Goal: Task Accomplishment & Management: Manage account settings

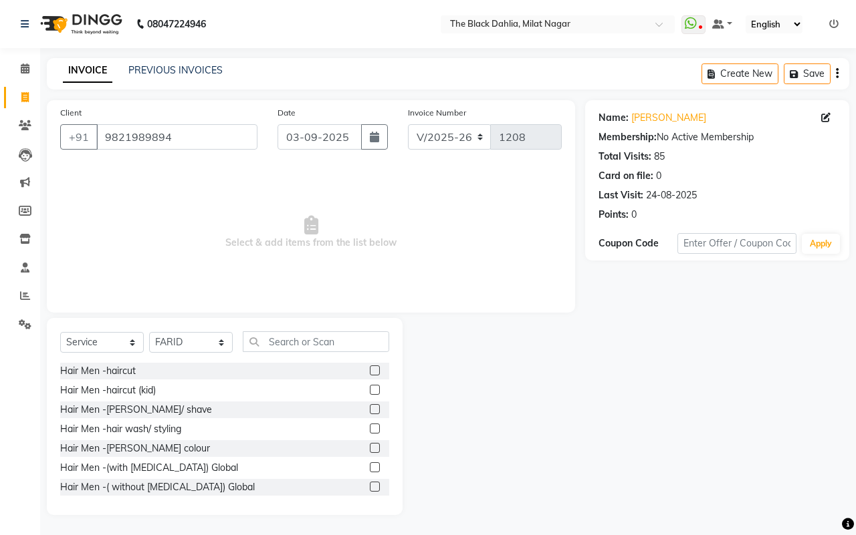
select select "4335"
select select "service"
select select "53805"
click at [370, 428] on label at bounding box center [375, 429] width 10 height 10
click at [370, 428] on input "checkbox" at bounding box center [374, 429] width 9 height 9
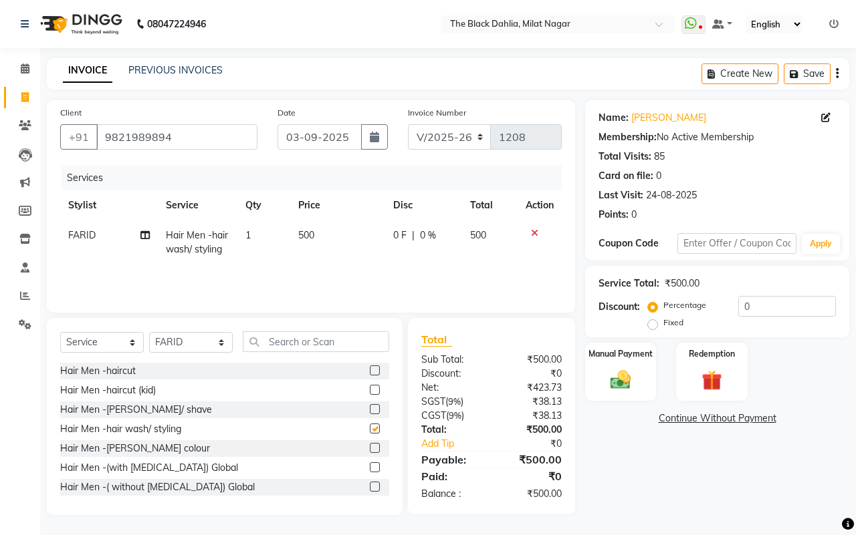
checkbox input "false"
click at [441, 222] on td "0 F | 0 %" at bounding box center [423, 243] width 77 height 44
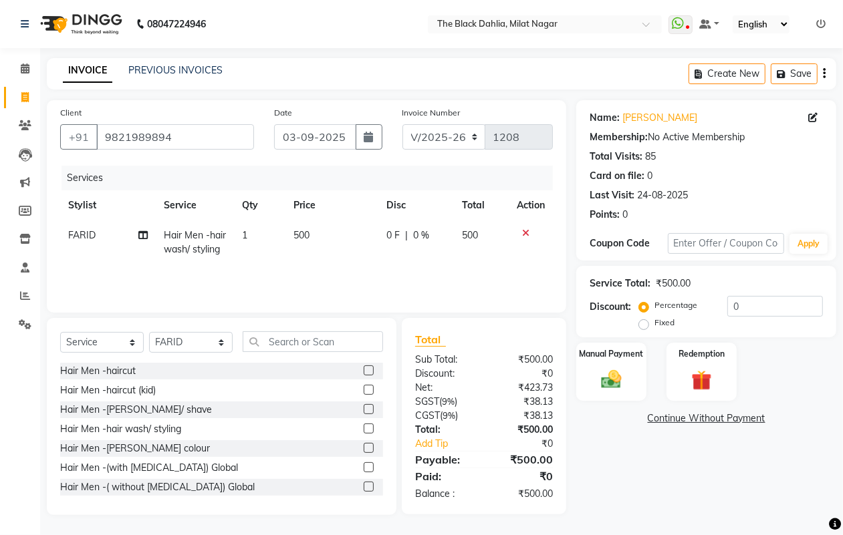
select select "53805"
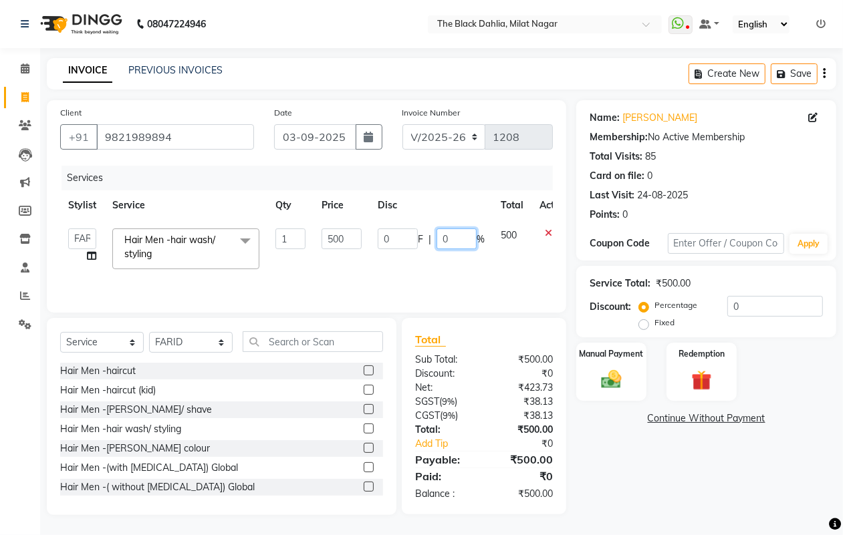
click at [452, 235] on input "0" at bounding box center [457, 239] width 40 height 21
type input "20"
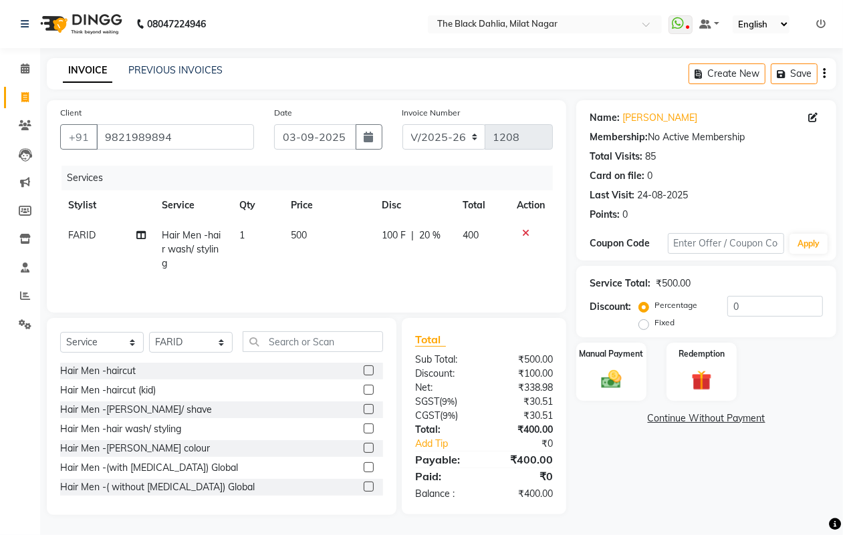
click at [470, 265] on tr "FARID Hair Men -hair wash/ styling 1 500 100 F | 20 % 400" at bounding box center [306, 250] width 493 height 58
click at [615, 352] on label "Manual Payment" at bounding box center [611, 353] width 67 height 13
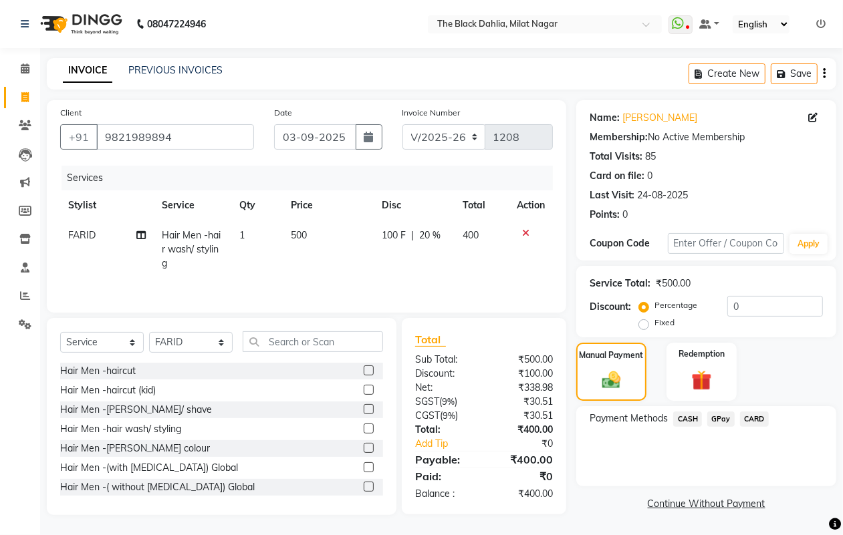
click at [703, 418] on div "GPay" at bounding box center [718, 421] width 33 height 18
click at [695, 416] on span "CASH" at bounding box center [687, 419] width 29 height 15
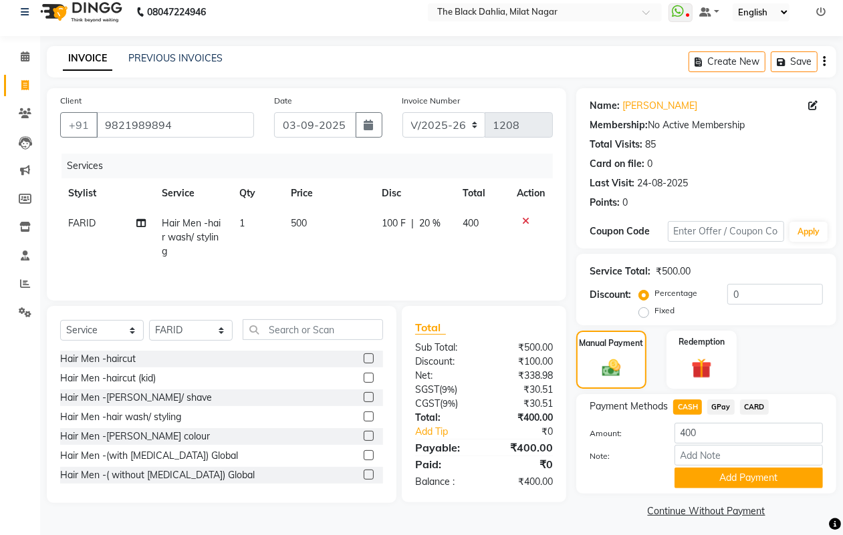
scroll to position [17, 0]
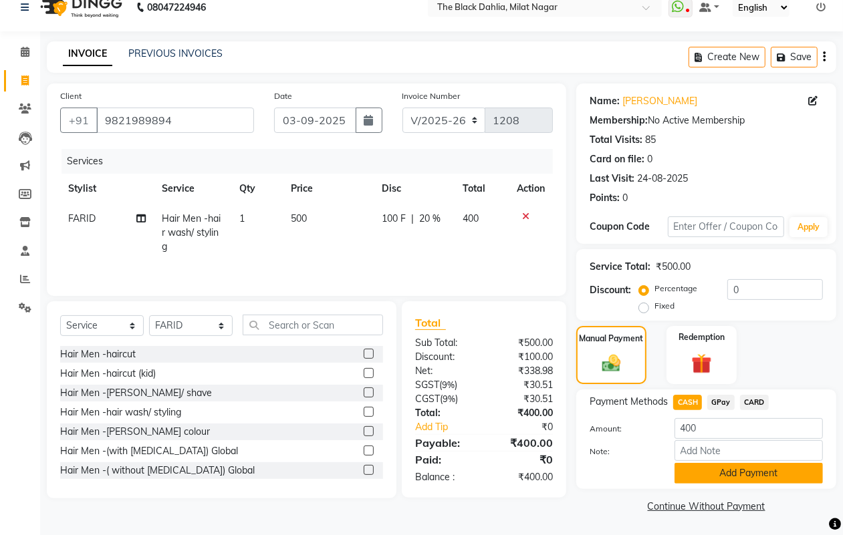
click at [741, 467] on button "Add Payment" at bounding box center [749, 473] width 148 height 21
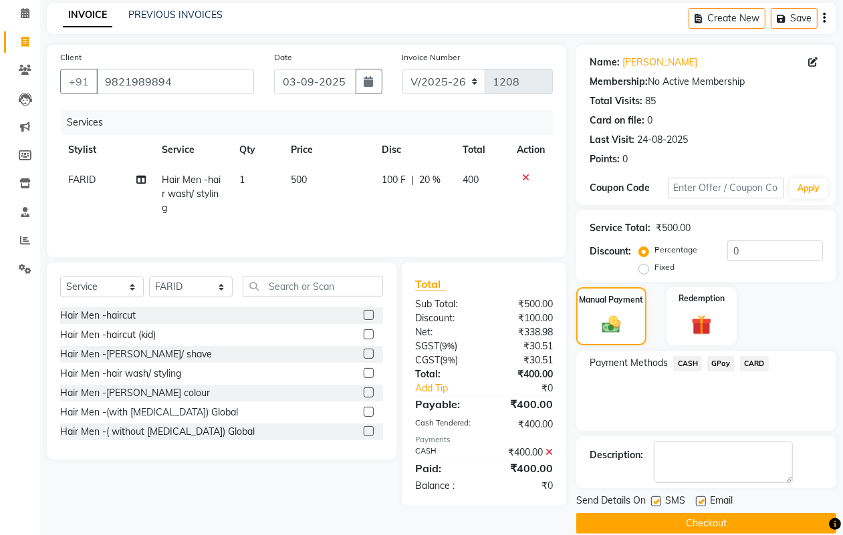
scroll to position [74, 0]
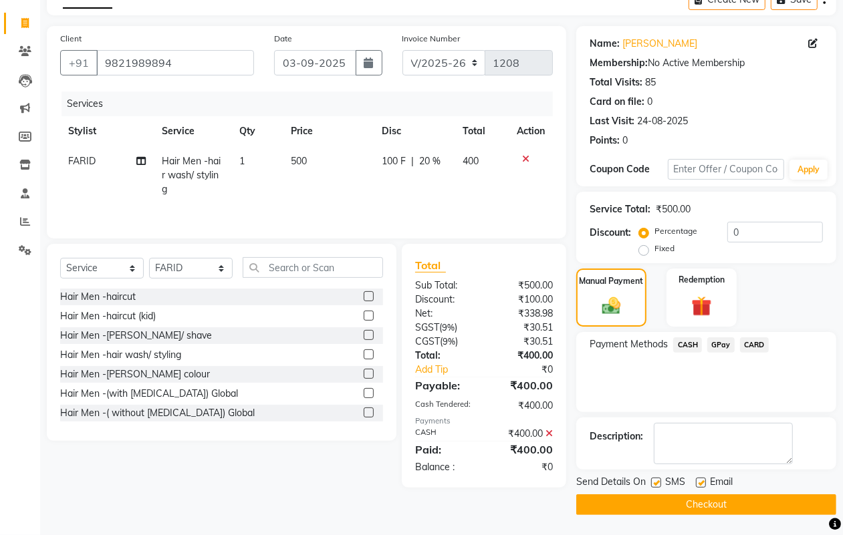
click at [739, 499] on button "Checkout" at bounding box center [706, 505] width 260 height 21
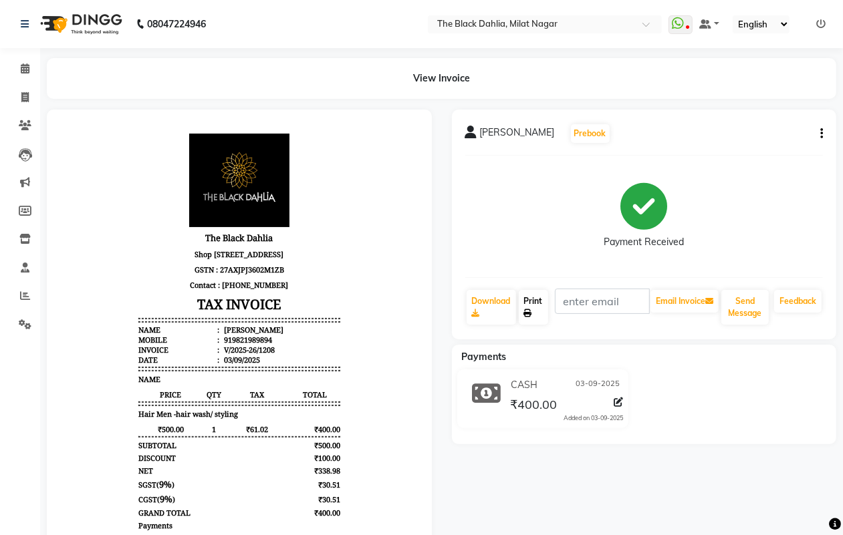
click at [531, 299] on link "Print" at bounding box center [533, 307] width 29 height 35
click at [20, 296] on icon at bounding box center [25, 296] width 10 height 10
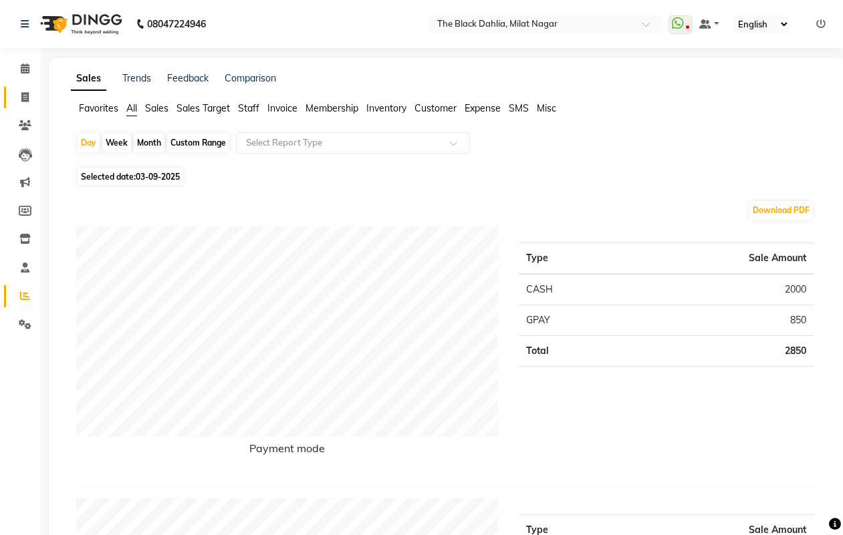
click at [25, 94] on icon at bounding box center [24, 97] width 7 height 10
select select "service"
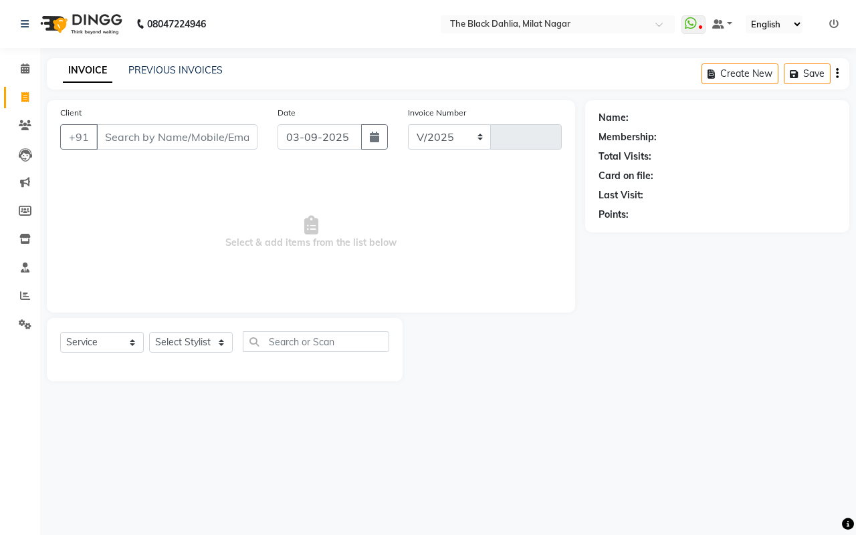
select select "4335"
type input "1209"
click at [165, 68] on link "PREVIOUS INVOICES" at bounding box center [175, 70] width 94 height 12
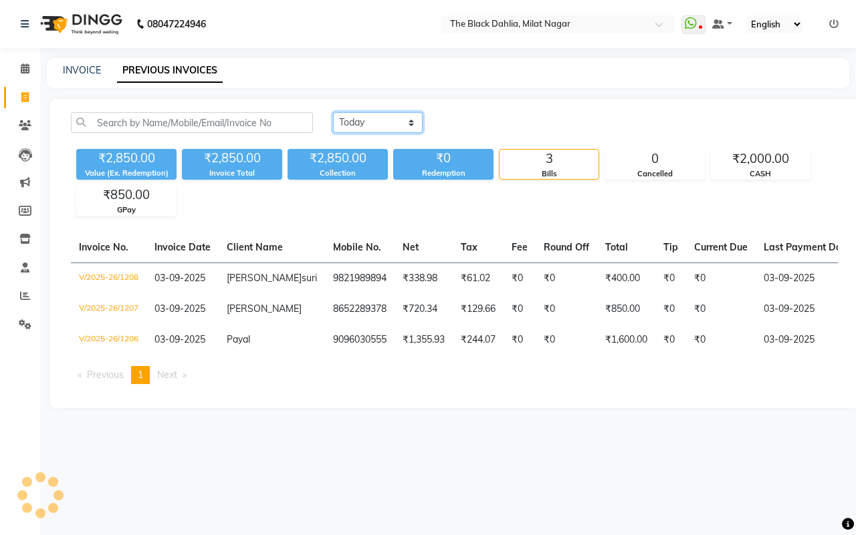
click at [398, 121] on select "Today Yesterday Custom Range" at bounding box center [378, 122] width 90 height 21
select select "yesterday"
click at [333, 112] on select "Today Yesterday Custom Range" at bounding box center [378, 122] width 90 height 21
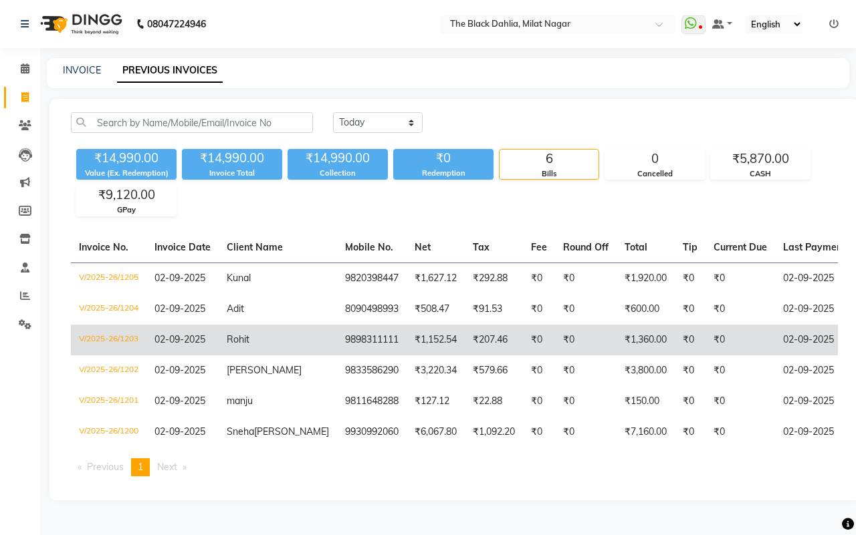
click at [416, 344] on td "₹1,152.54" at bounding box center [435, 340] width 58 height 31
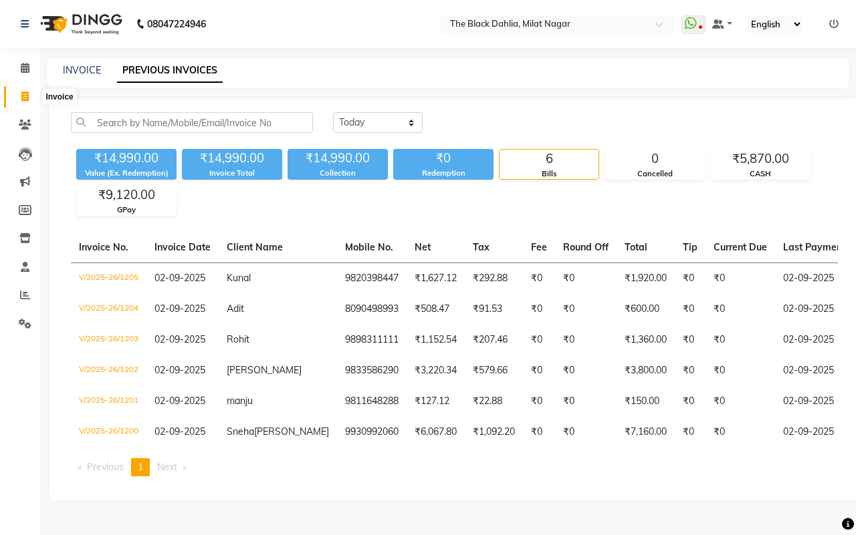
click at [27, 90] on span at bounding box center [24, 97] width 23 height 15
select select "4335"
select select "service"
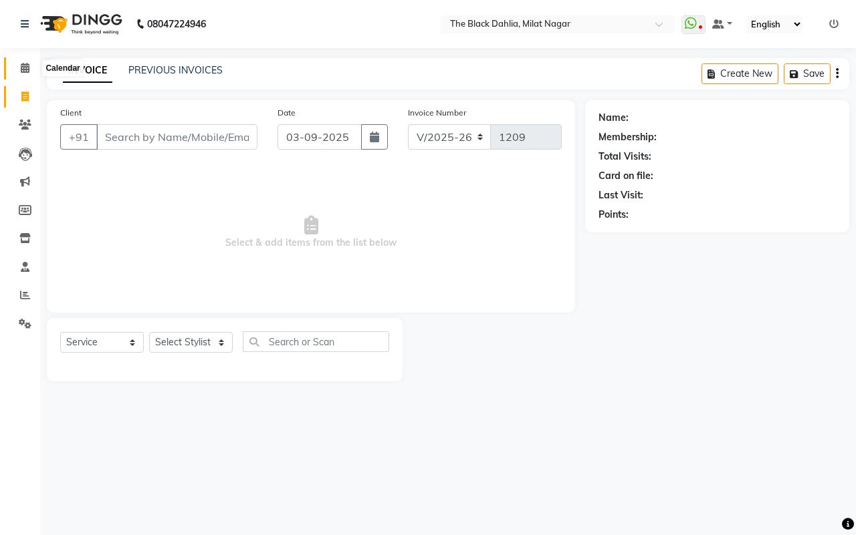
click at [25, 64] on icon at bounding box center [25, 68] width 9 height 10
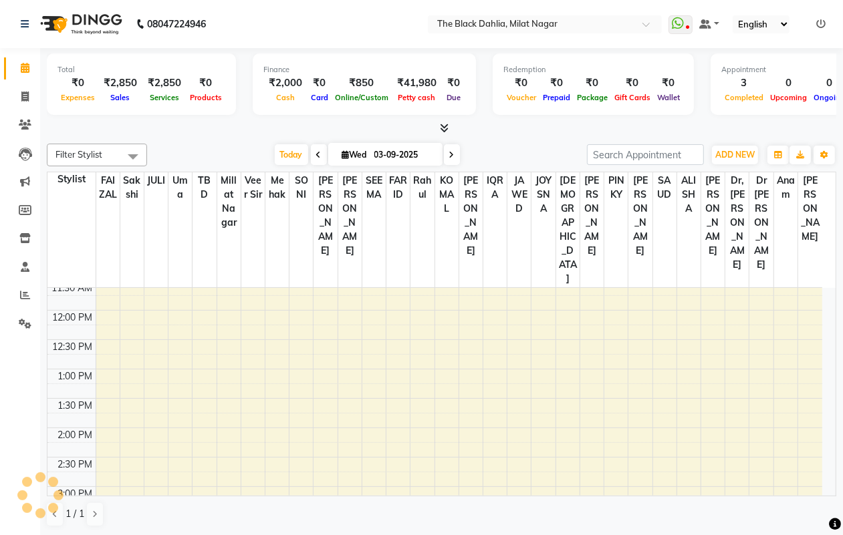
scroll to position [251, 0]
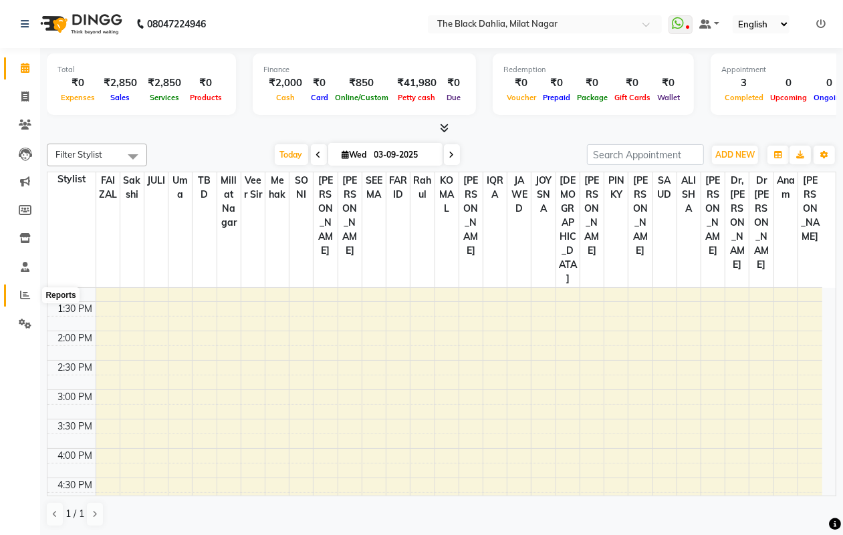
click at [21, 297] on icon at bounding box center [25, 295] width 10 height 10
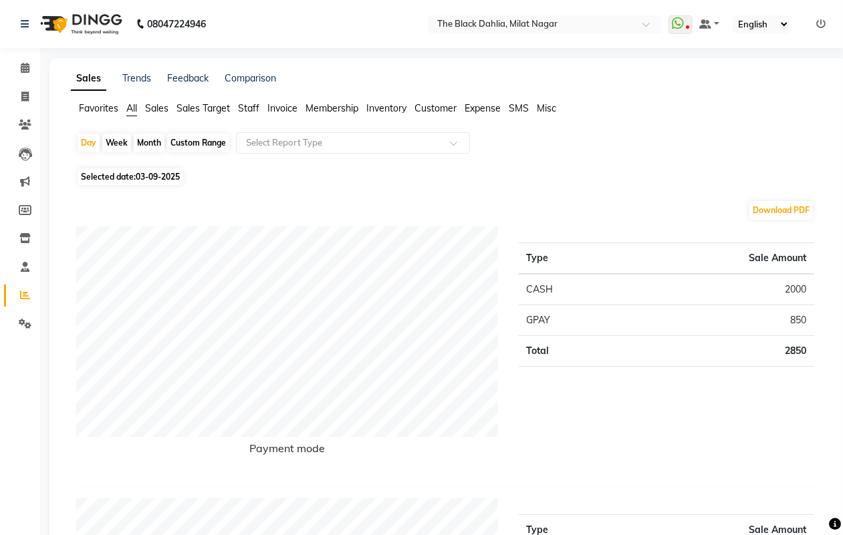
click at [194, 147] on div "Custom Range" at bounding box center [198, 143] width 62 height 19
select select "9"
select select "2025"
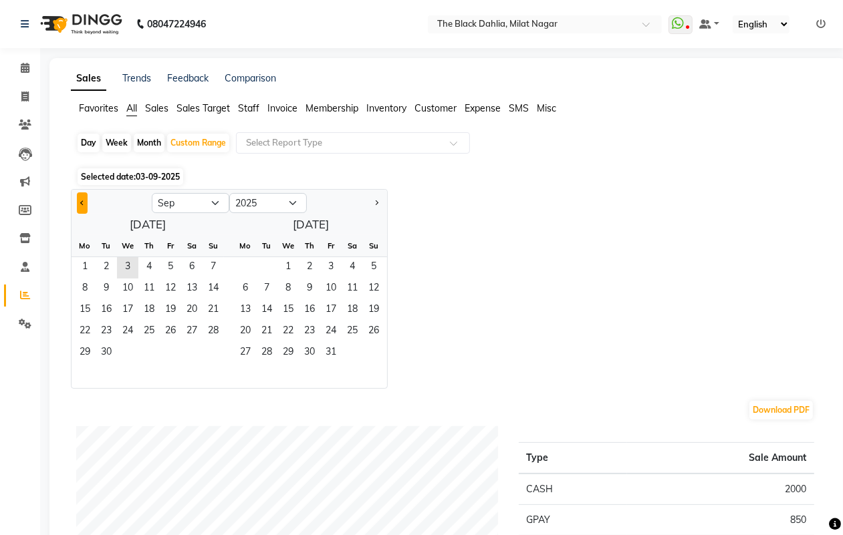
click at [79, 201] on button "Previous month" at bounding box center [82, 203] width 11 height 21
select select "8"
click at [168, 263] on span "1" at bounding box center [170, 267] width 21 height 21
click at [268, 349] on span "30" at bounding box center [266, 353] width 21 height 21
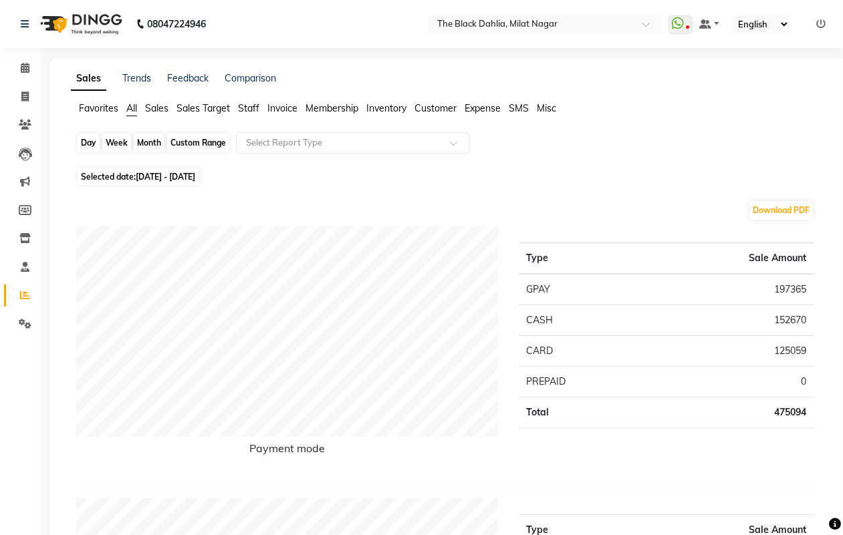
click at [205, 142] on div "Custom Range" at bounding box center [198, 143] width 62 height 19
select select "8"
select select "2025"
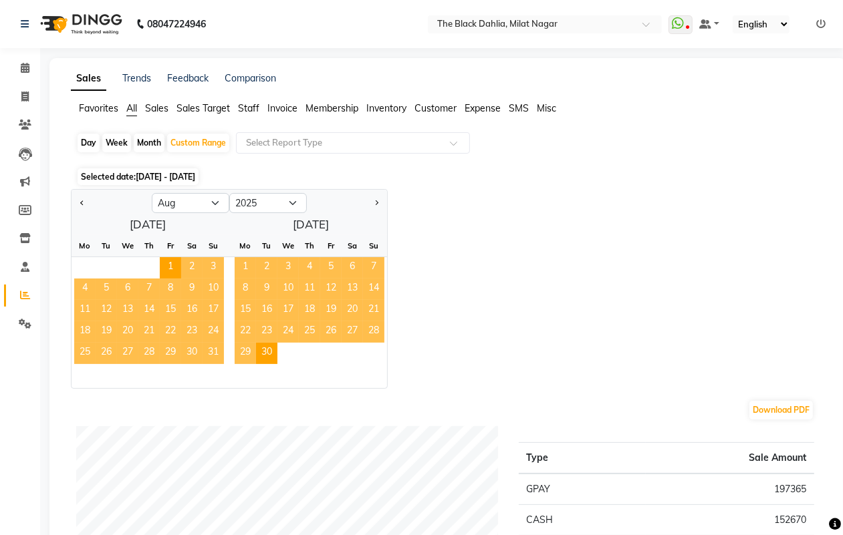
click at [241, 263] on span "1" at bounding box center [245, 267] width 21 height 21
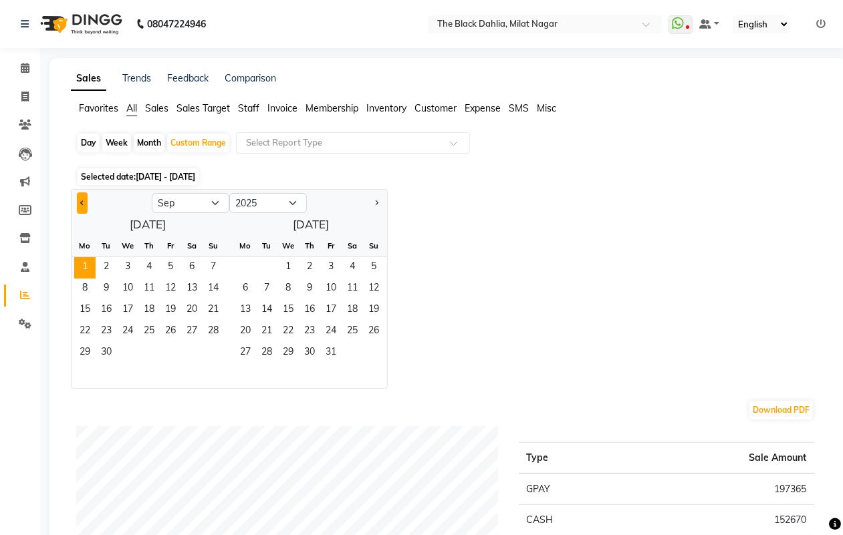
click at [81, 203] on span "Previous month" at bounding box center [82, 202] width 5 height 5
select select "8"
click at [167, 265] on span "1" at bounding box center [170, 267] width 21 height 21
click at [266, 359] on span "30" at bounding box center [266, 353] width 21 height 21
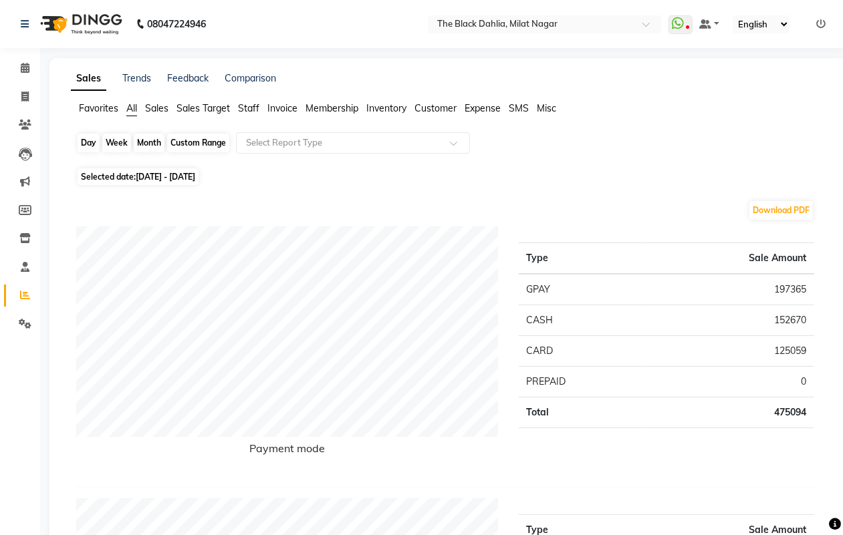
click at [178, 141] on div "Custom Range" at bounding box center [198, 143] width 62 height 19
select select "8"
select select "2025"
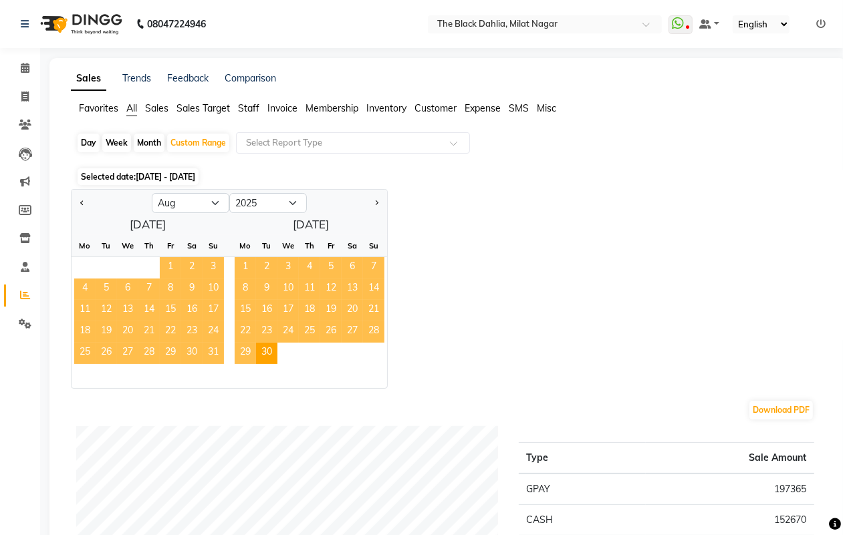
click at [176, 267] on span "1" at bounding box center [170, 267] width 21 height 21
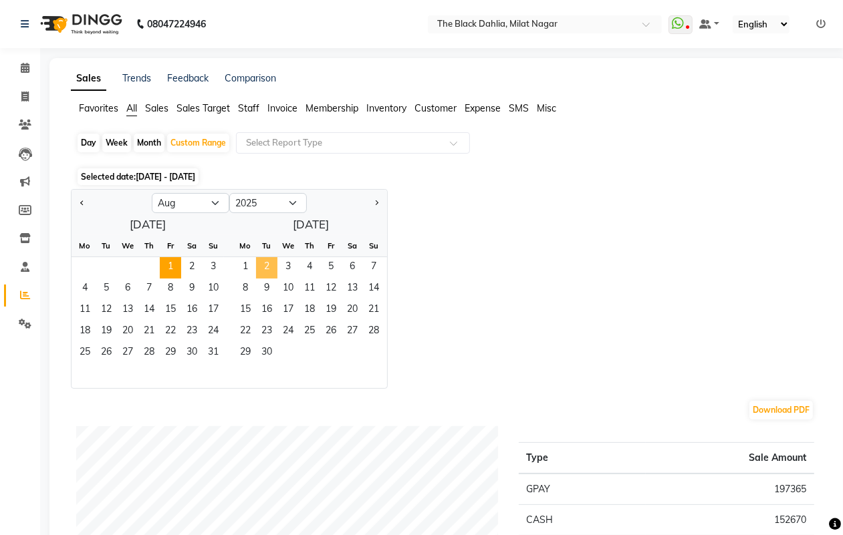
click at [267, 271] on span "2" at bounding box center [266, 267] width 21 height 21
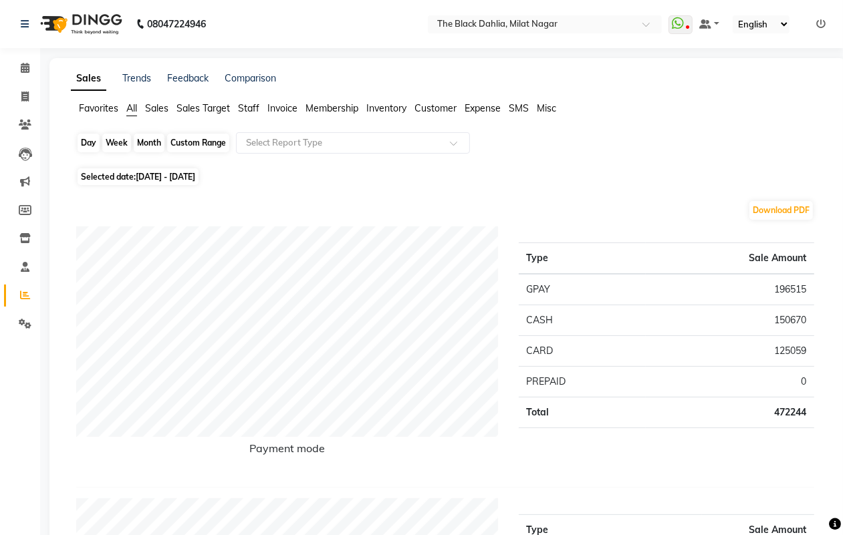
click at [207, 142] on div "Custom Range" at bounding box center [198, 143] width 62 height 19
select select "8"
select select "2025"
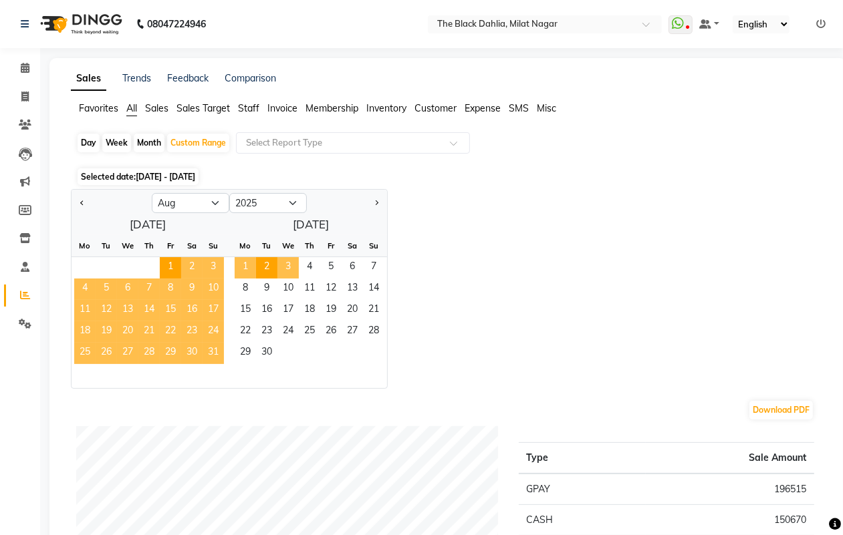
click at [292, 263] on span "3" at bounding box center [287, 267] width 21 height 21
select select "9"
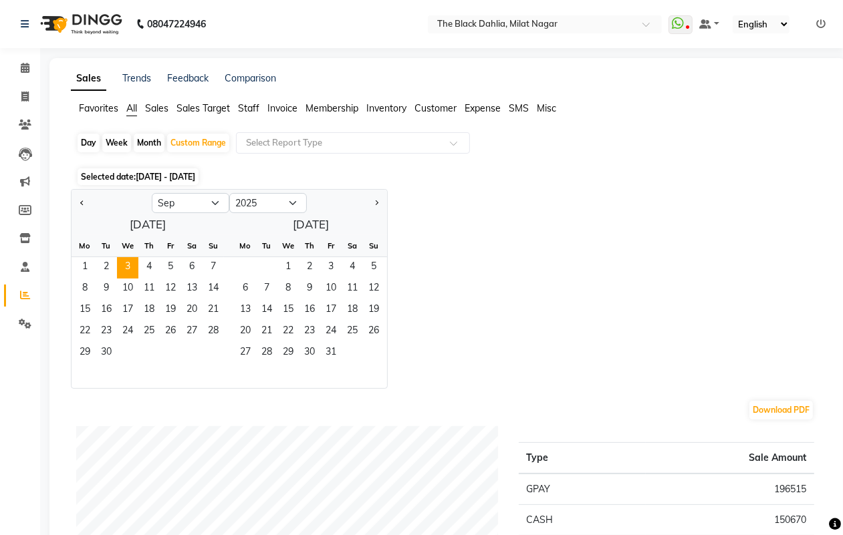
click at [96, 138] on div "Day" at bounding box center [89, 143] width 22 height 19
select select "9"
select select "2025"
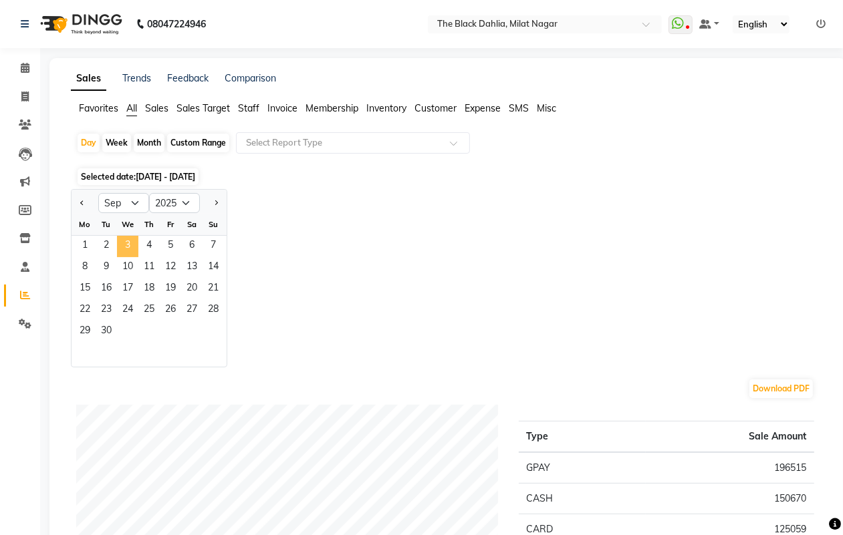
click at [124, 245] on span "3" at bounding box center [127, 246] width 21 height 21
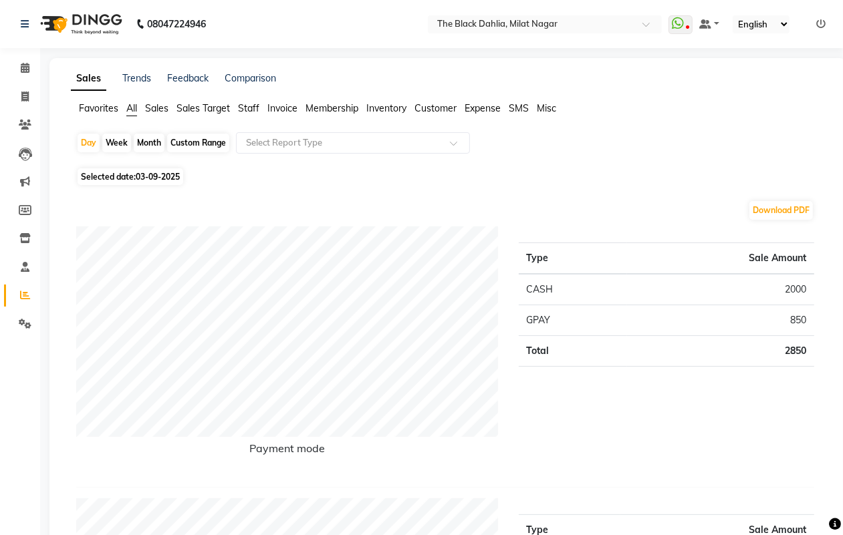
click at [178, 144] on div "Custom Range" at bounding box center [198, 143] width 62 height 19
select select "9"
select select "2025"
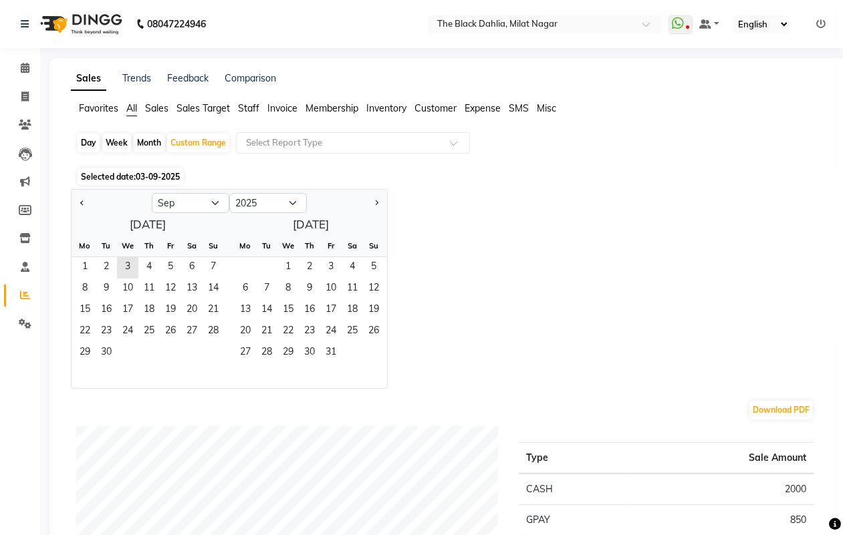
click at [88, 199] on div at bounding box center [112, 203] width 80 height 21
click at [80, 199] on button "Previous month" at bounding box center [82, 203] width 11 height 21
select select "8"
click at [176, 265] on span "1" at bounding box center [170, 267] width 21 height 21
click at [271, 350] on span "30" at bounding box center [266, 353] width 21 height 21
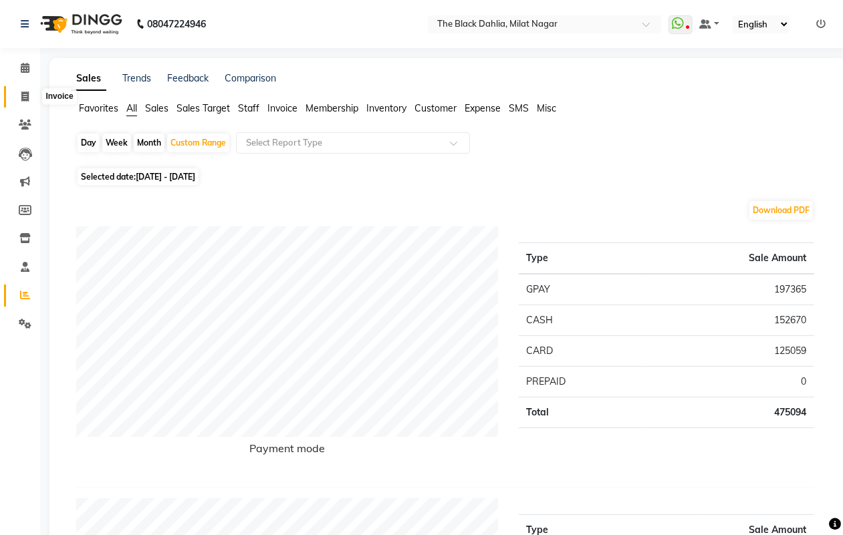
click at [21, 104] on span at bounding box center [24, 97] width 23 height 15
select select "service"
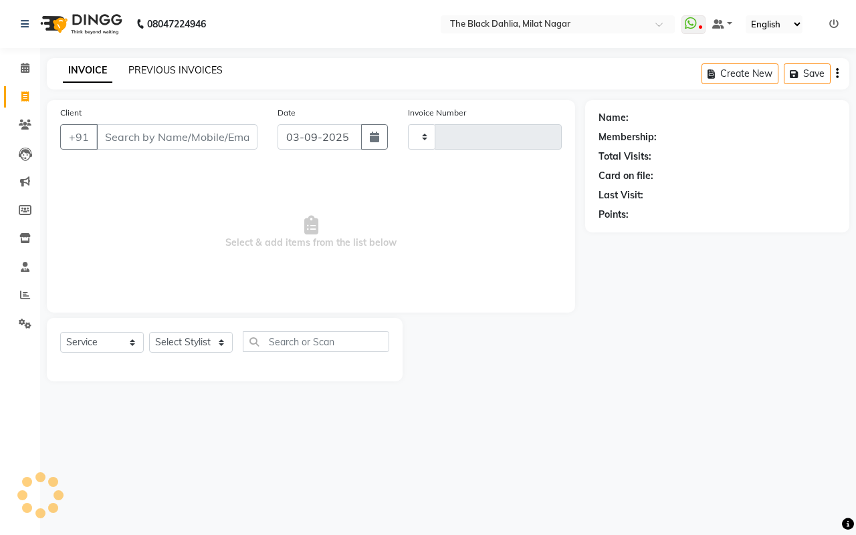
click at [171, 71] on link "PREVIOUS INVOICES" at bounding box center [175, 70] width 94 height 12
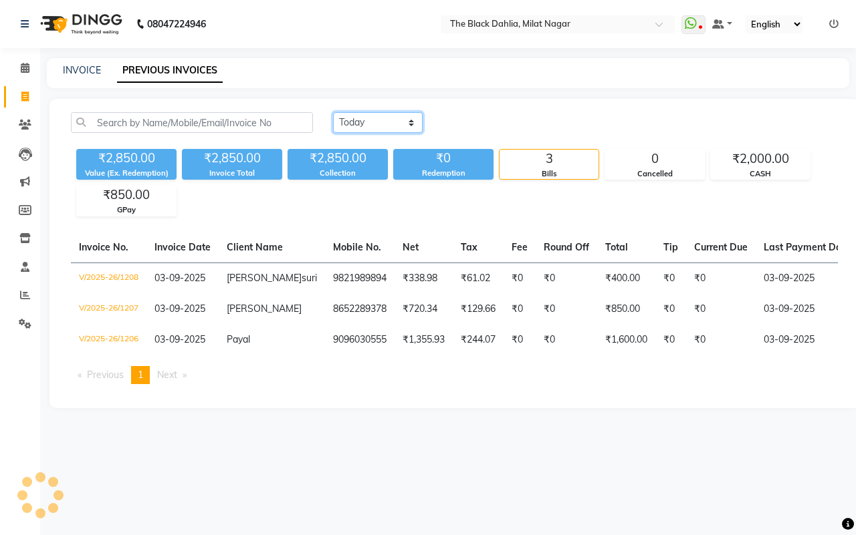
click at [378, 116] on select "Today Yesterday Custom Range" at bounding box center [378, 122] width 90 height 21
select select "yesterday"
click at [333, 112] on select "Today Yesterday Custom Range" at bounding box center [378, 122] width 90 height 21
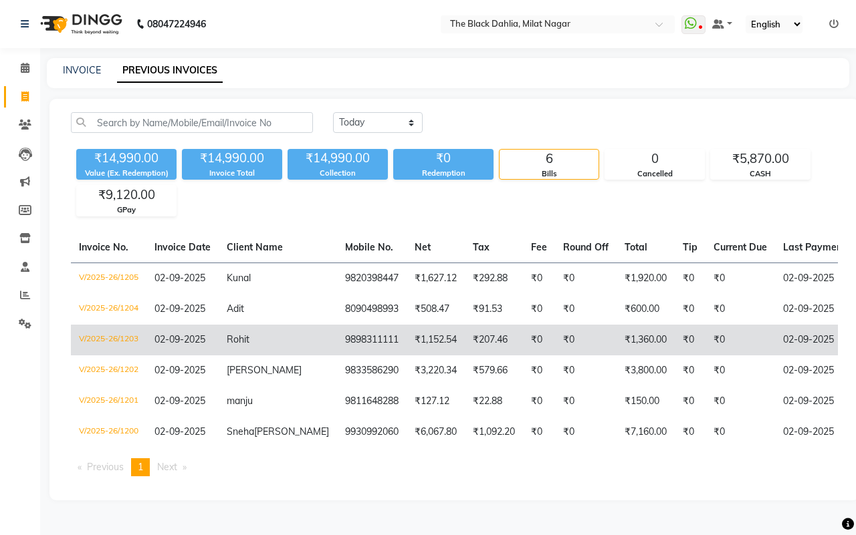
click at [555, 348] on td "₹0" at bounding box center [586, 340] width 62 height 31
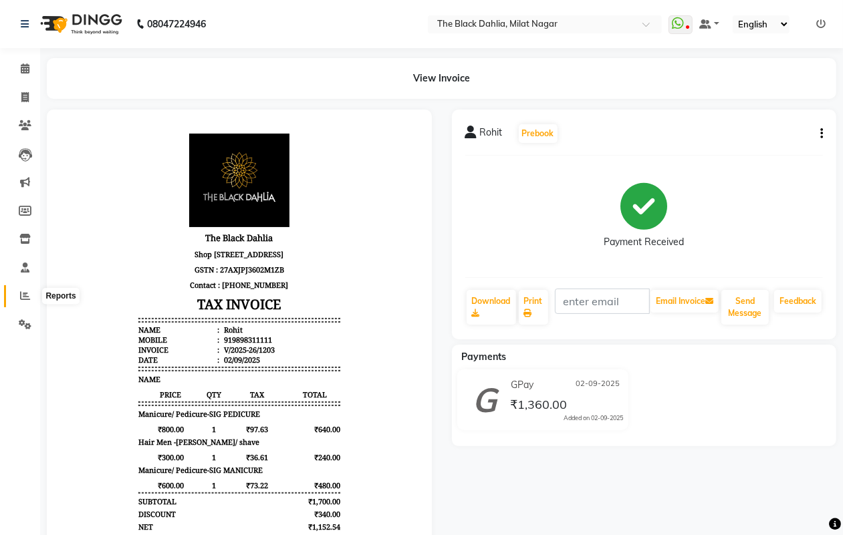
click at [29, 294] on icon at bounding box center [25, 296] width 10 height 10
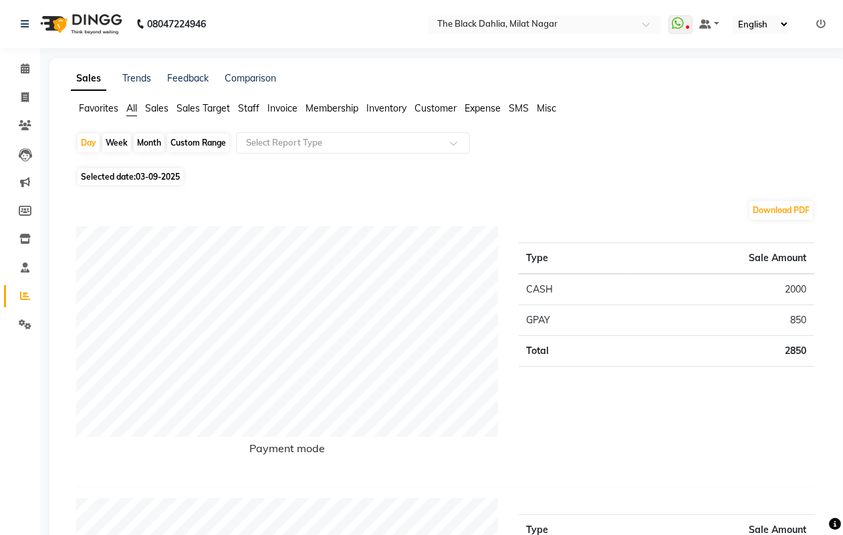
click at [185, 146] on div "Custom Range" at bounding box center [198, 143] width 62 height 19
select select "9"
select select "2025"
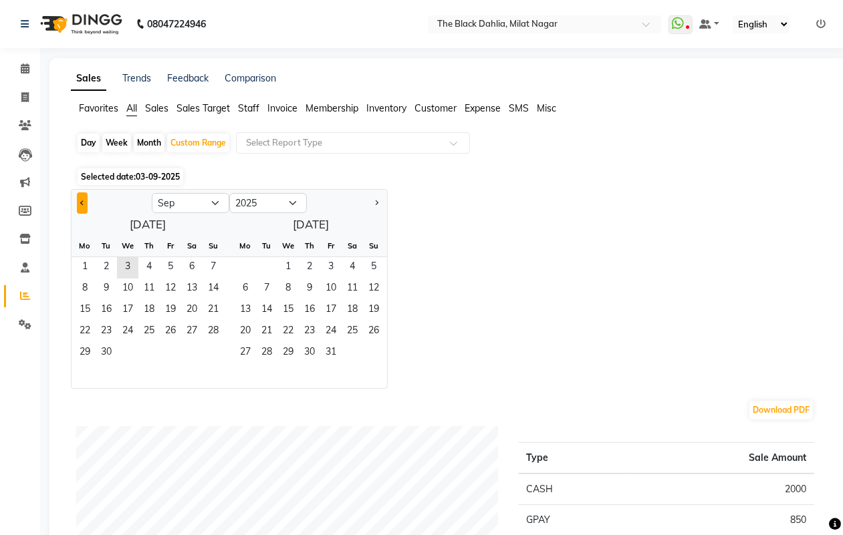
click at [85, 201] on button "Previous month" at bounding box center [82, 203] width 11 height 21
select select "8"
click at [170, 265] on span "1" at bounding box center [170, 267] width 21 height 21
click at [209, 356] on span "31" at bounding box center [213, 353] width 21 height 21
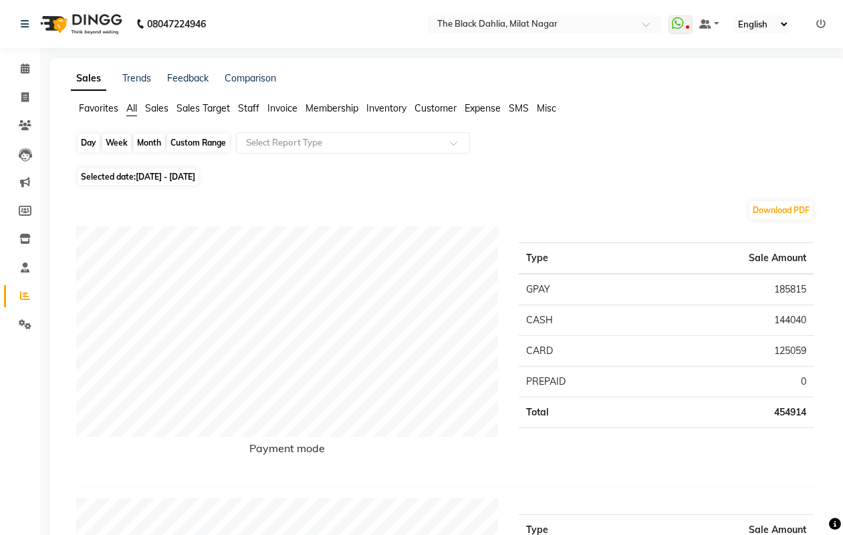
click at [202, 144] on div "Custom Range" at bounding box center [198, 143] width 62 height 19
select select "8"
select select "2025"
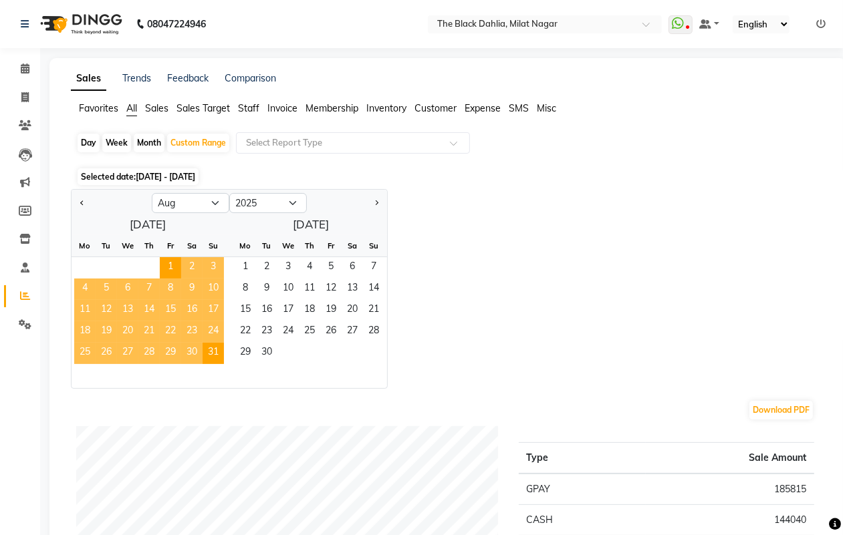
click at [821, 22] on icon at bounding box center [820, 23] width 9 height 9
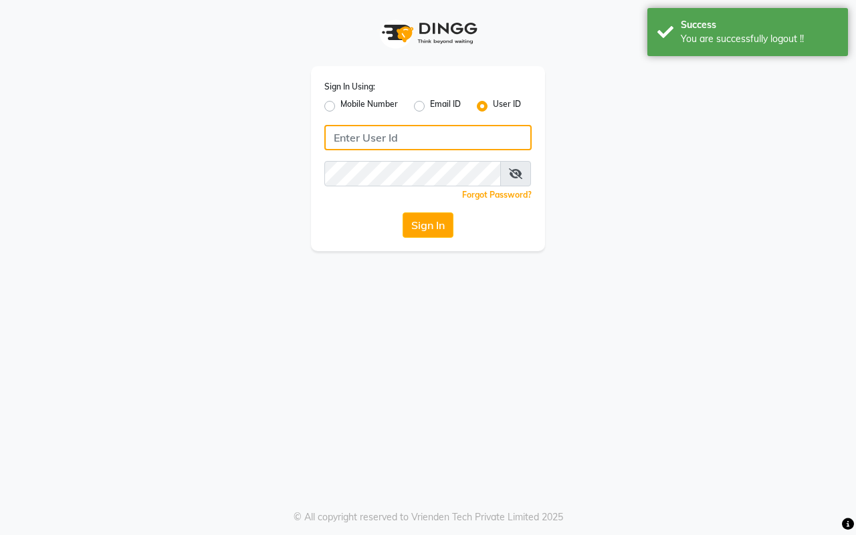
type input "7977738938"
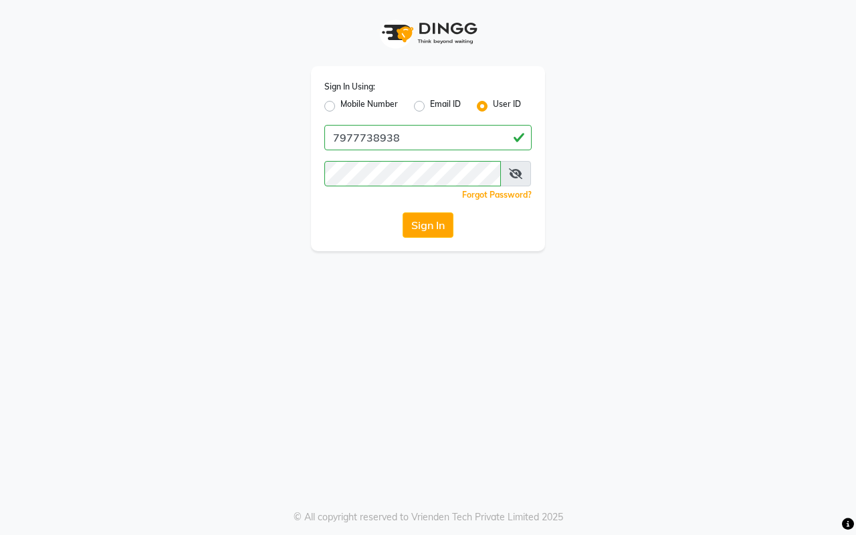
click at [336, 96] on div "Sign In Using: Mobile Number Email ID User ID" at bounding box center [427, 97] width 207 height 35
click at [340, 101] on label "Mobile Number" at bounding box center [368, 106] width 57 height 16
click at [340, 101] on input "Mobile Number" at bounding box center [344, 102] width 9 height 9
radio input "true"
radio input "false"
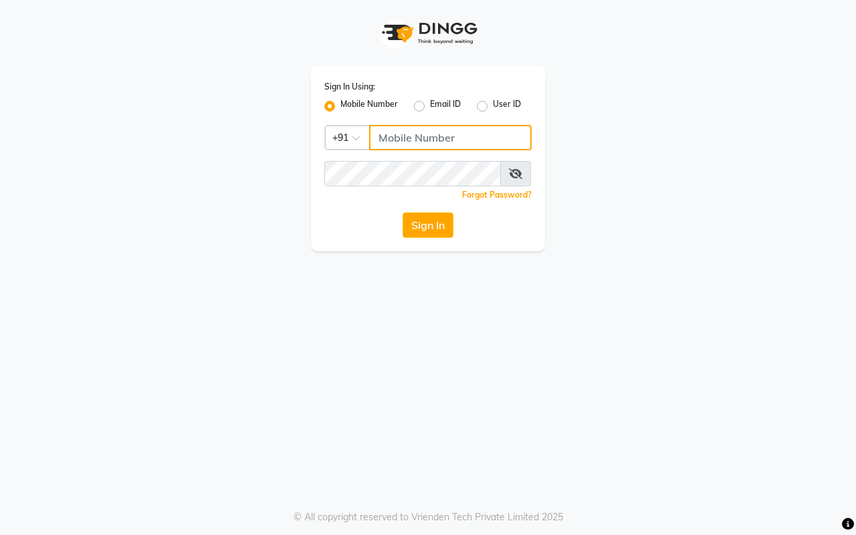
click at [412, 135] on input "Username" at bounding box center [450, 137] width 162 height 25
type input "8169214680"
click at [432, 225] on button "Sign In" at bounding box center [427, 225] width 51 height 25
